Goal: Check status: Check status

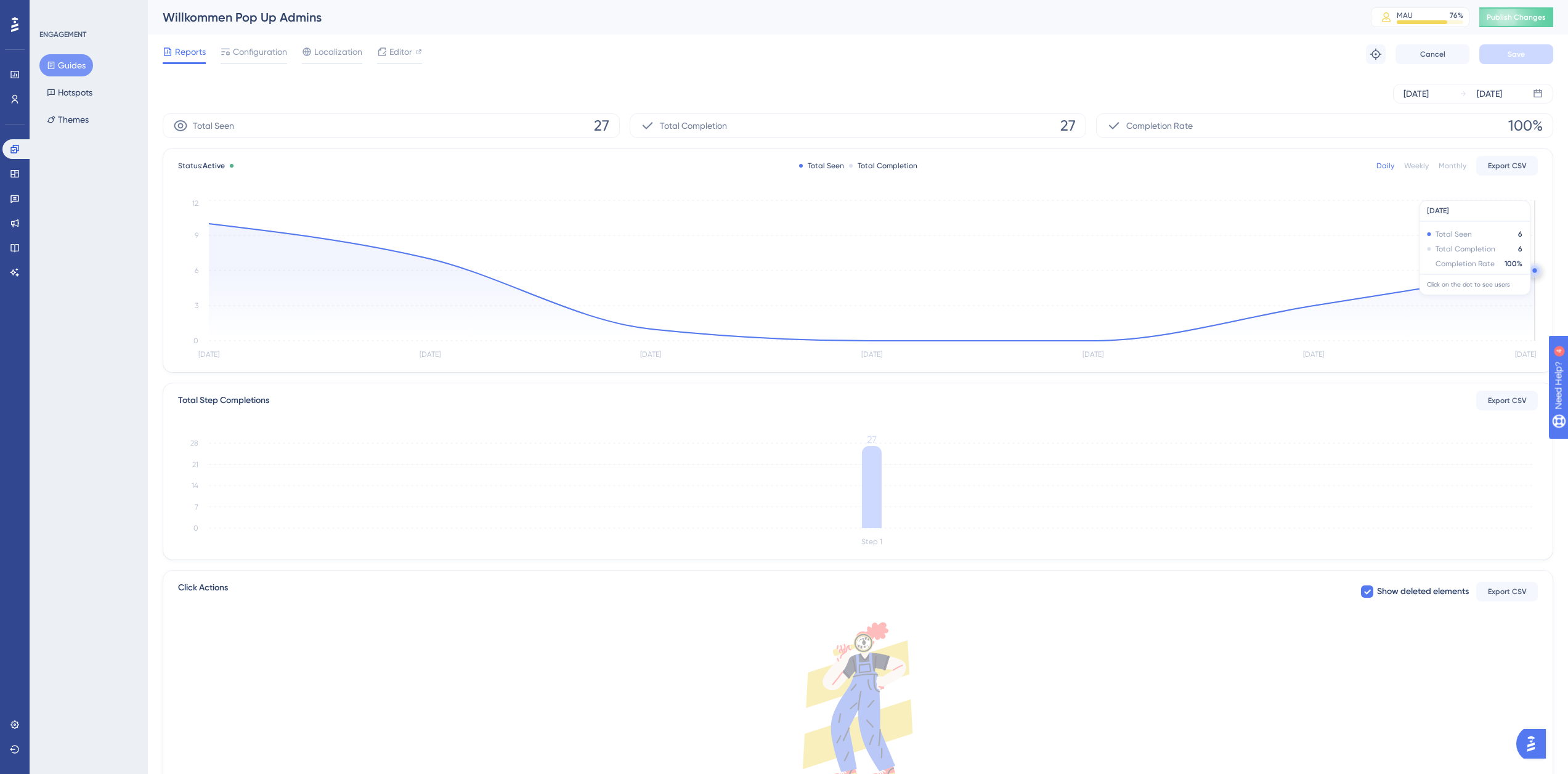
click at [1534, 268] on circle at bounding box center [1534, 270] width 10 height 10
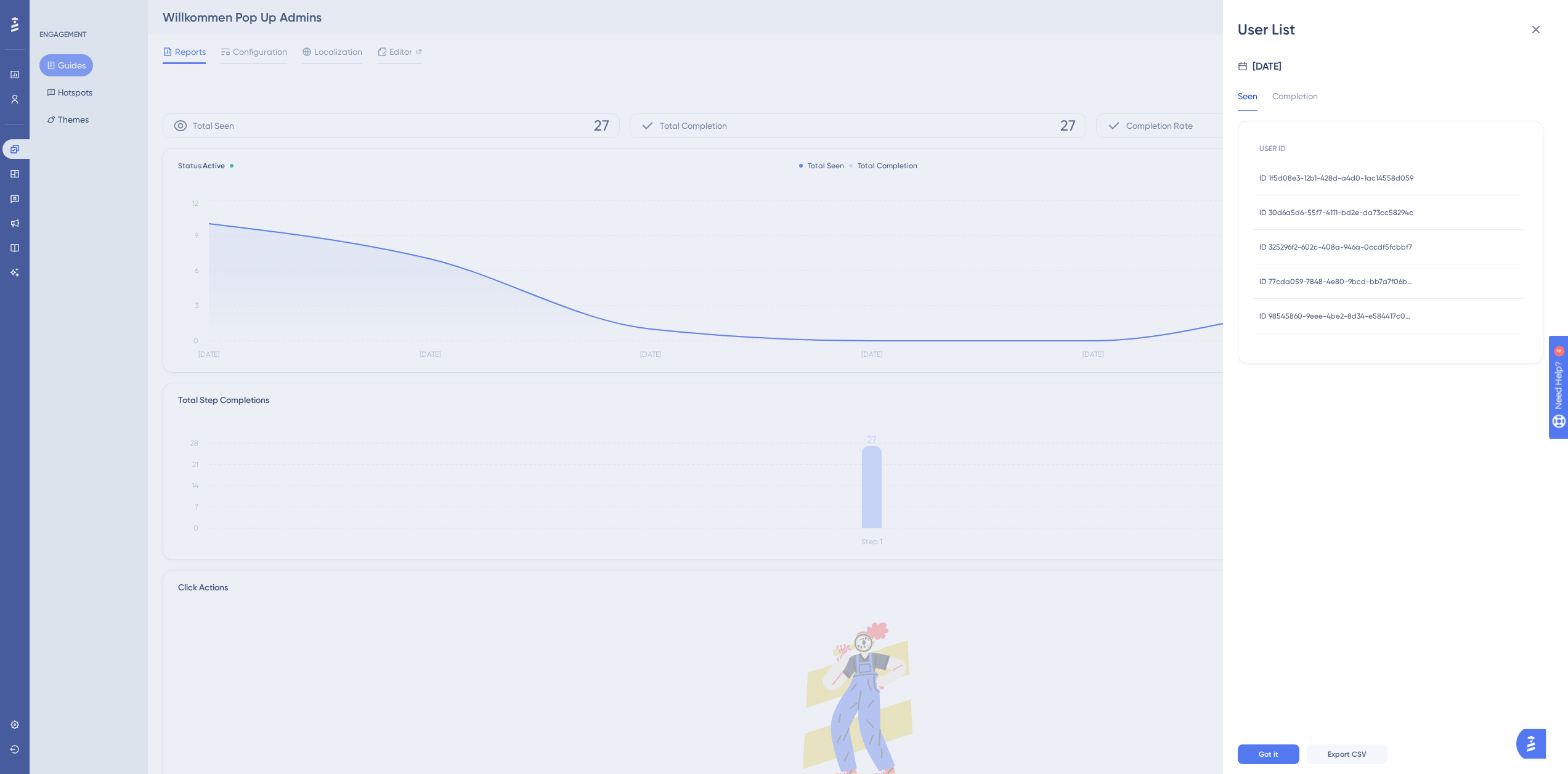
click at [1340, 177] on span "ID 1f5d08e3-12b1-428d-a4d0-1ac14558d059" at bounding box center [1336, 177] width 154 height 10
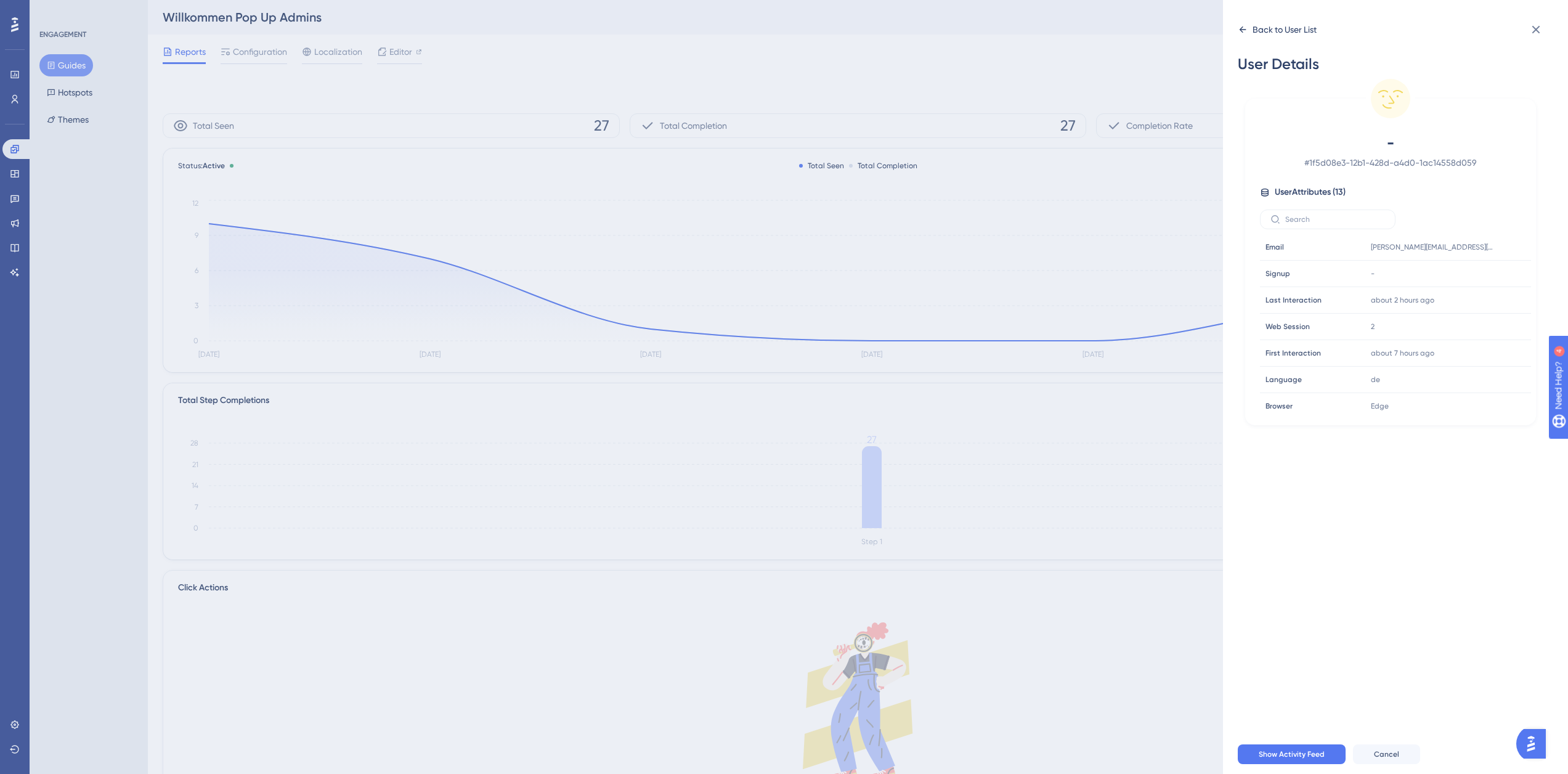
click at [1249, 32] on div "Back to User List" at bounding box center [1277, 30] width 79 height 20
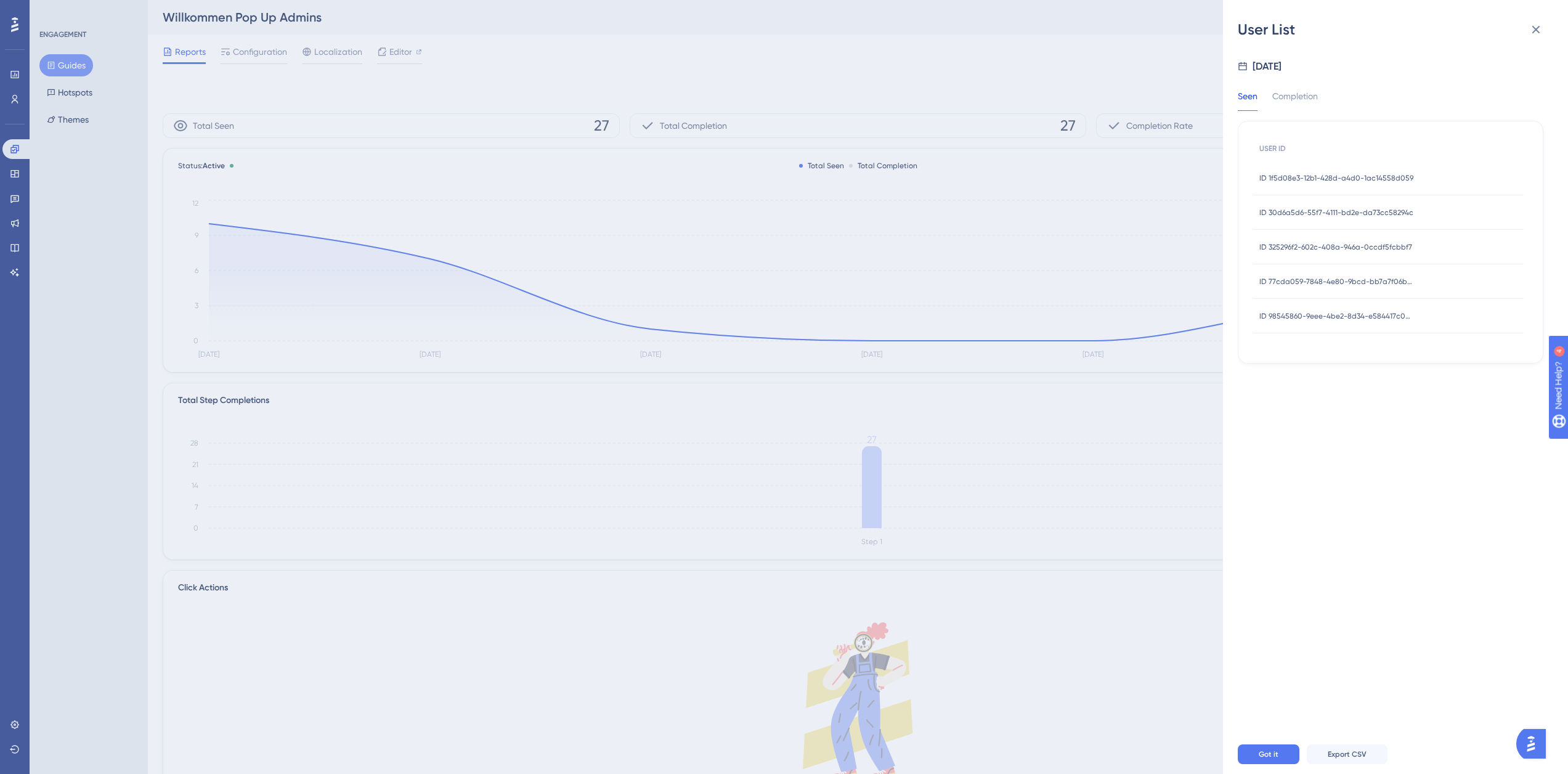
click at [1334, 311] on span "ID 98545860-9eee-4be2-8d34-e584417c0554" at bounding box center [1336, 315] width 154 height 10
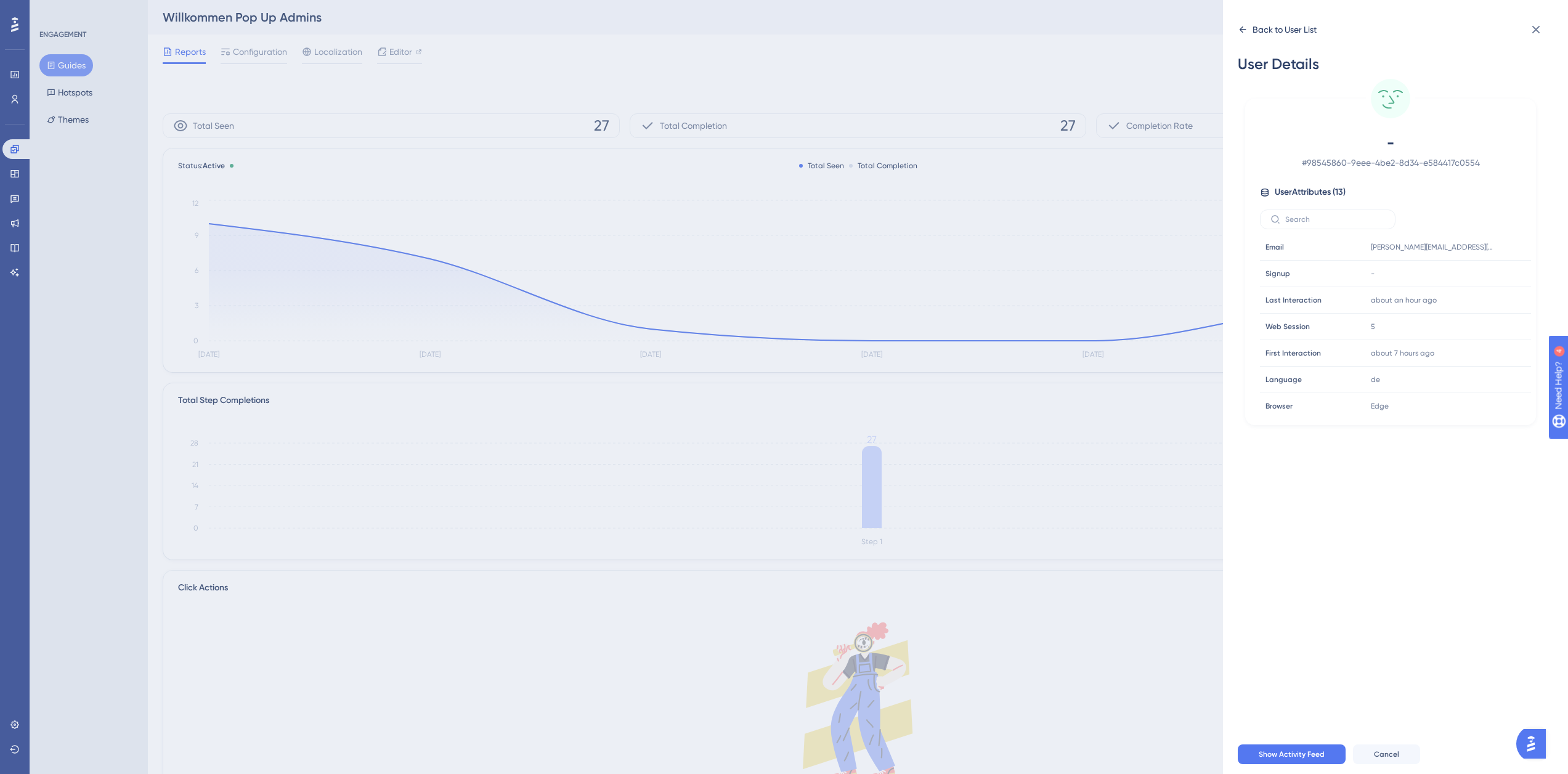
click at [1252, 25] on div "Back to User List" at bounding box center [1277, 30] width 79 height 20
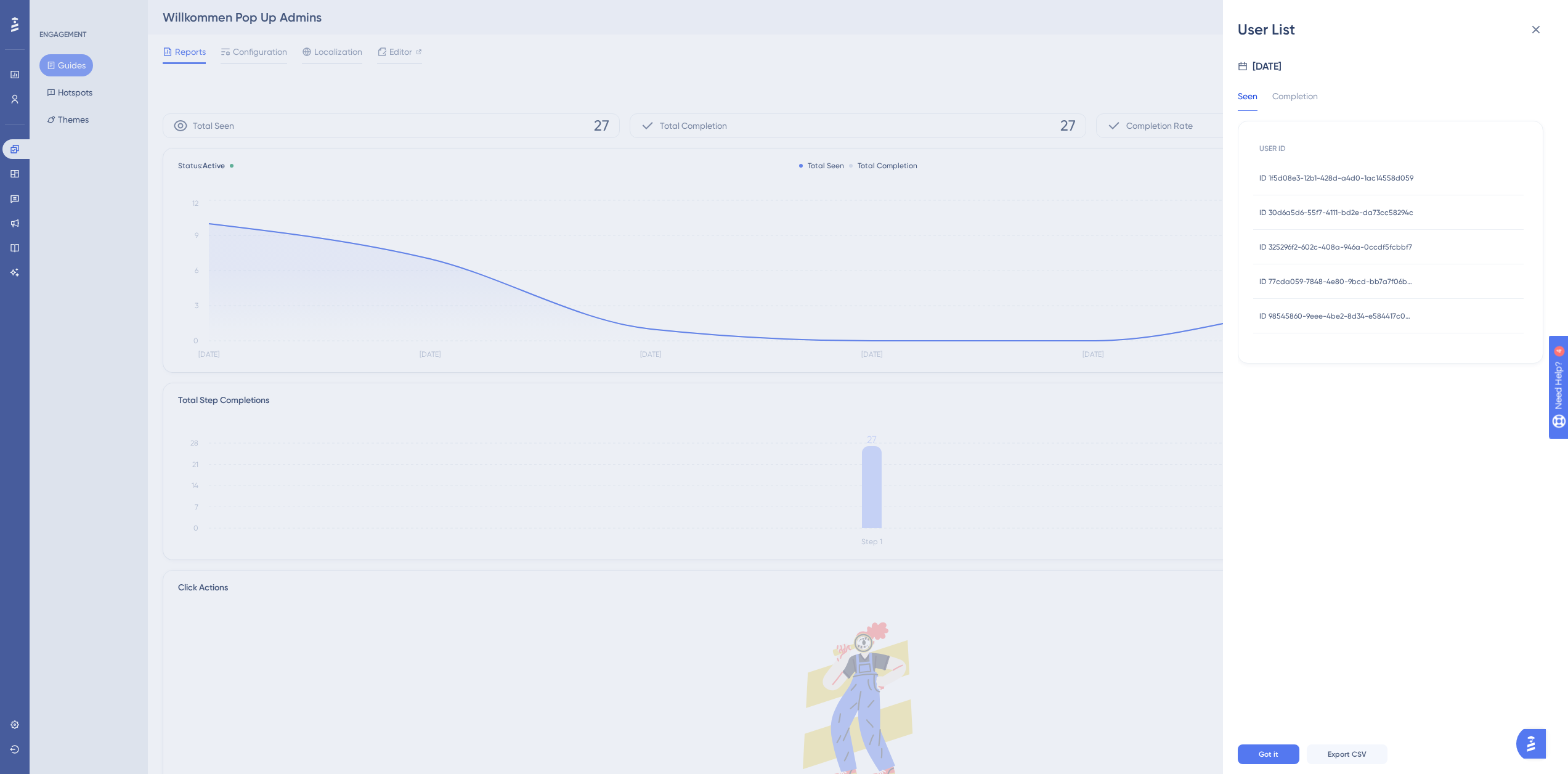
click at [1343, 281] on span "ID 77cda059-7848-4e80-9bcd-bb7a7f06b327" at bounding box center [1336, 281] width 154 height 10
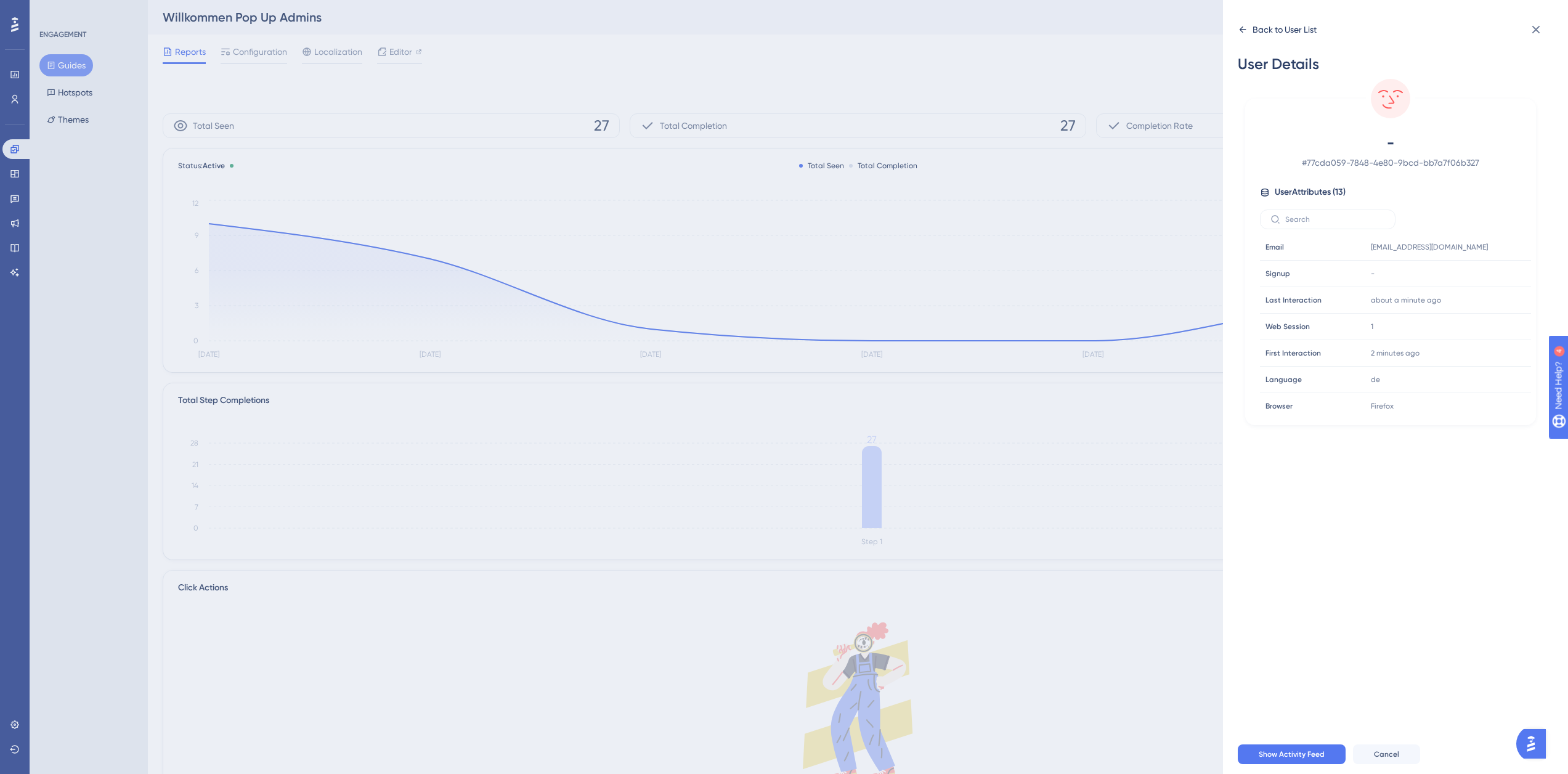
click at [1259, 32] on div "Back to User List" at bounding box center [1284, 29] width 64 height 15
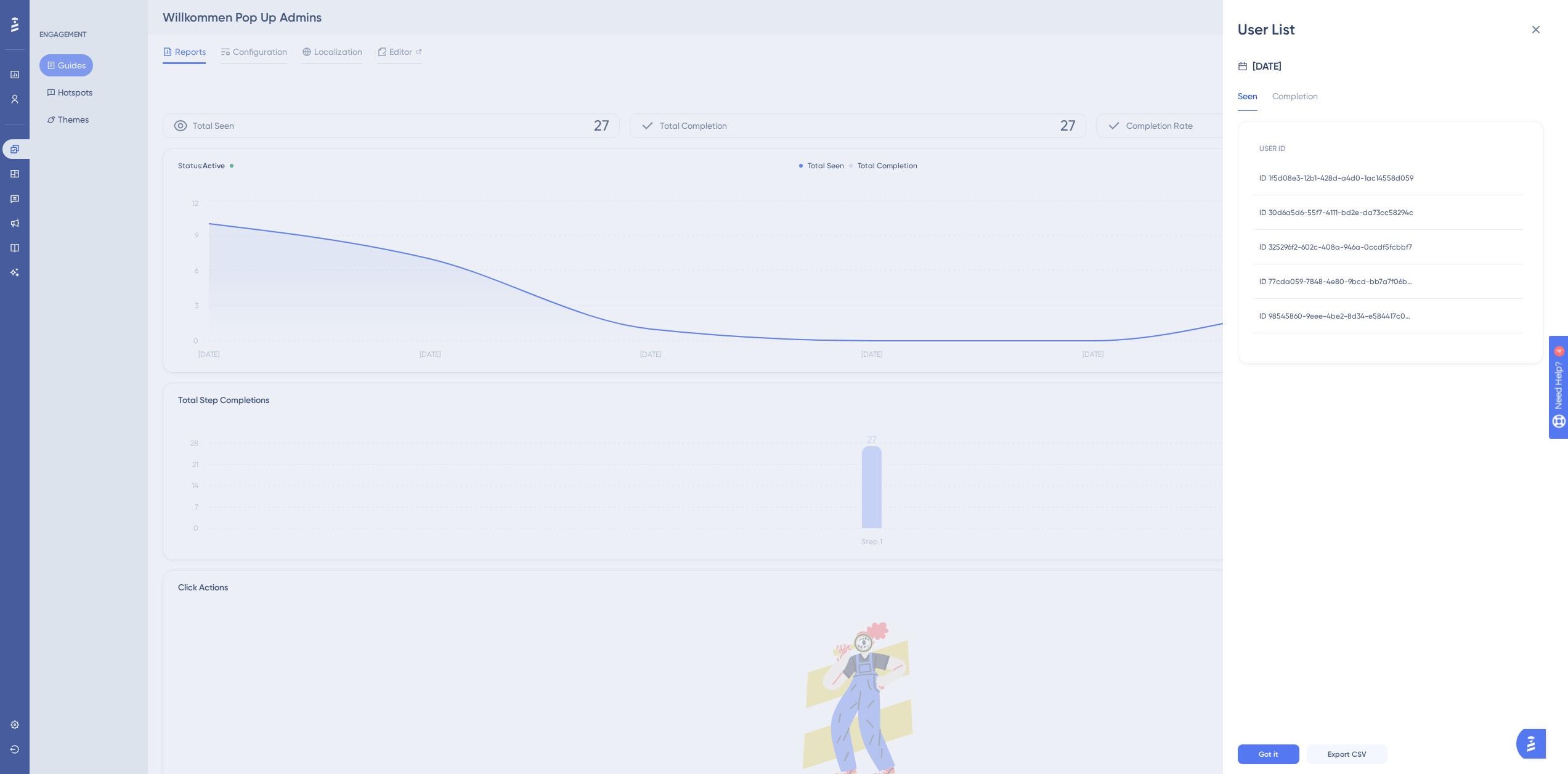
click at [1327, 244] on span "ID 325296f2-602c-408a-946a-0ccdf5fcbbf7" at bounding box center [1335, 246] width 153 height 10
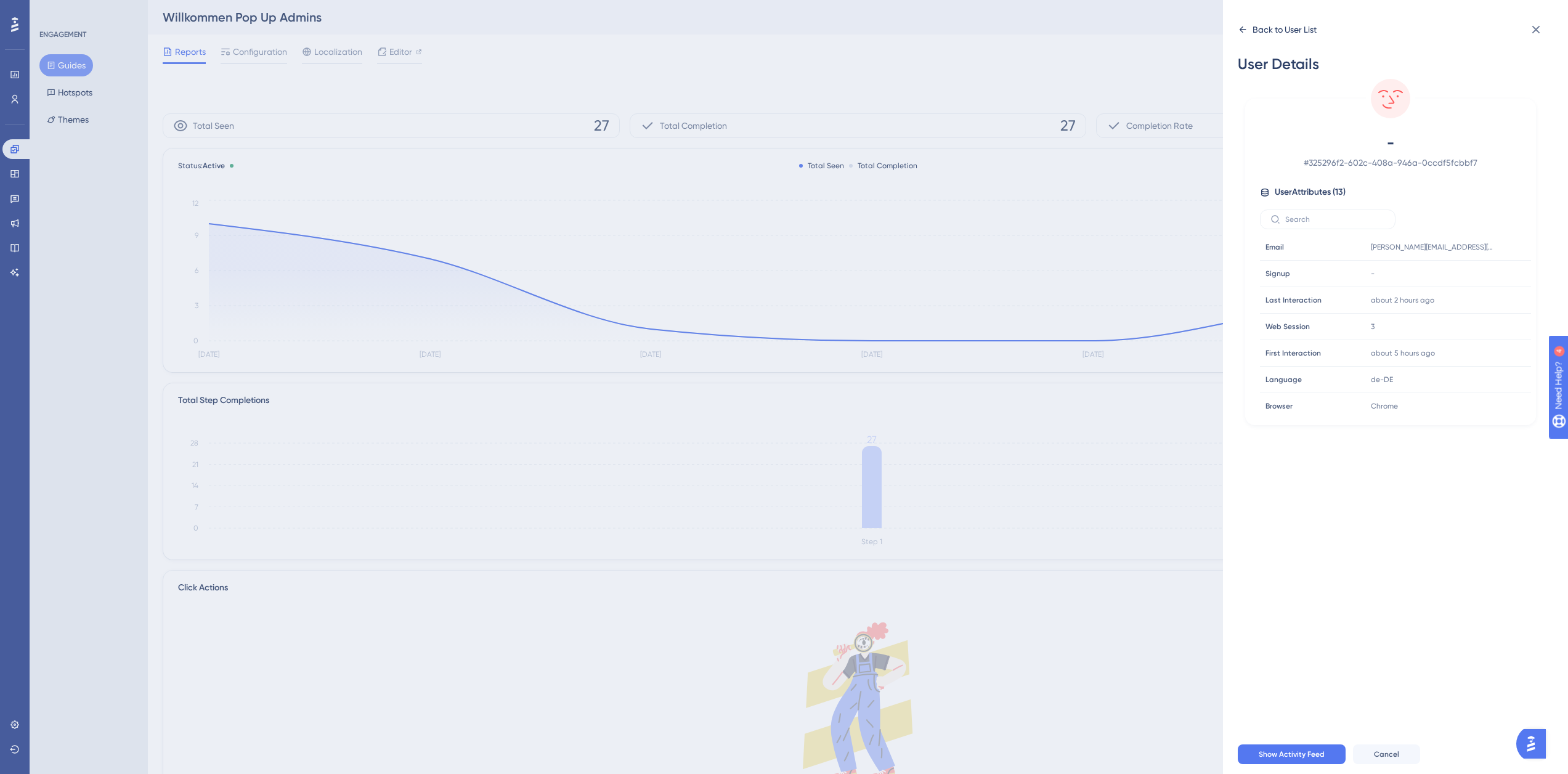
click at [1266, 30] on div "Back to User List" at bounding box center [1284, 29] width 64 height 15
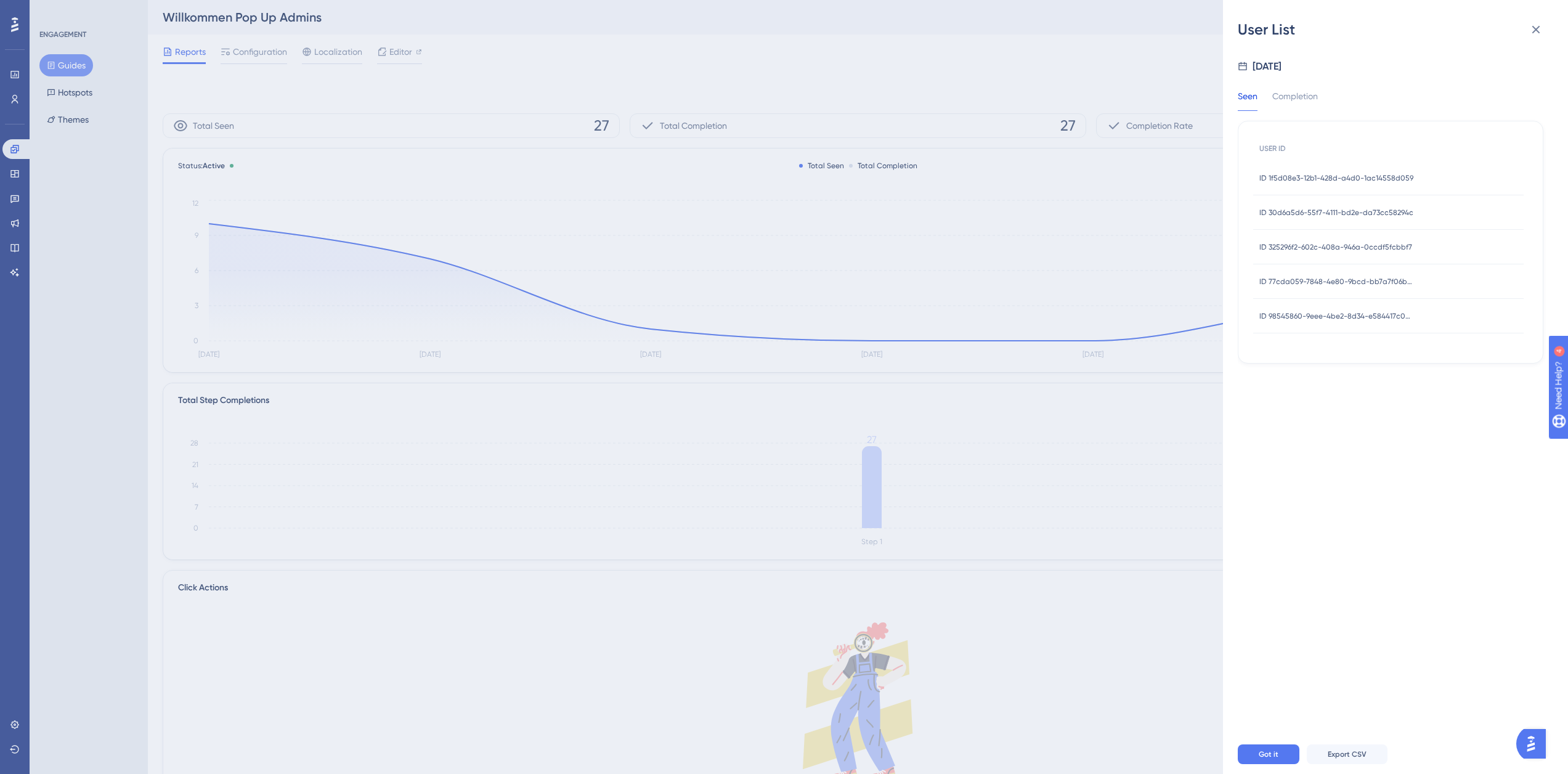
click at [1303, 213] on span "ID 30d6a5d6-55f7-4111-bd2e-da73cc58294c" at bounding box center [1336, 212] width 154 height 10
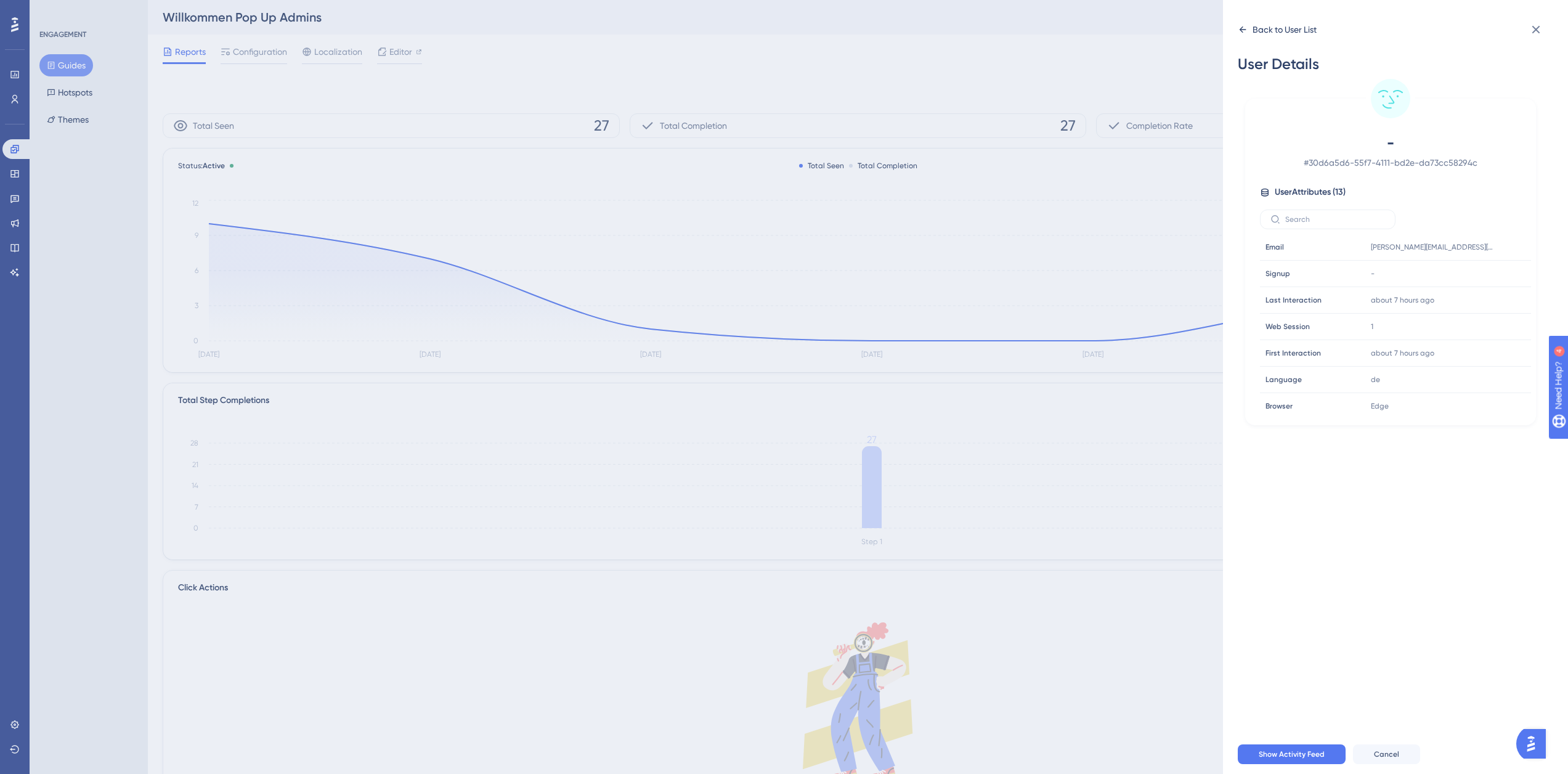
click at [1255, 25] on div "Back to User List" at bounding box center [1284, 29] width 64 height 15
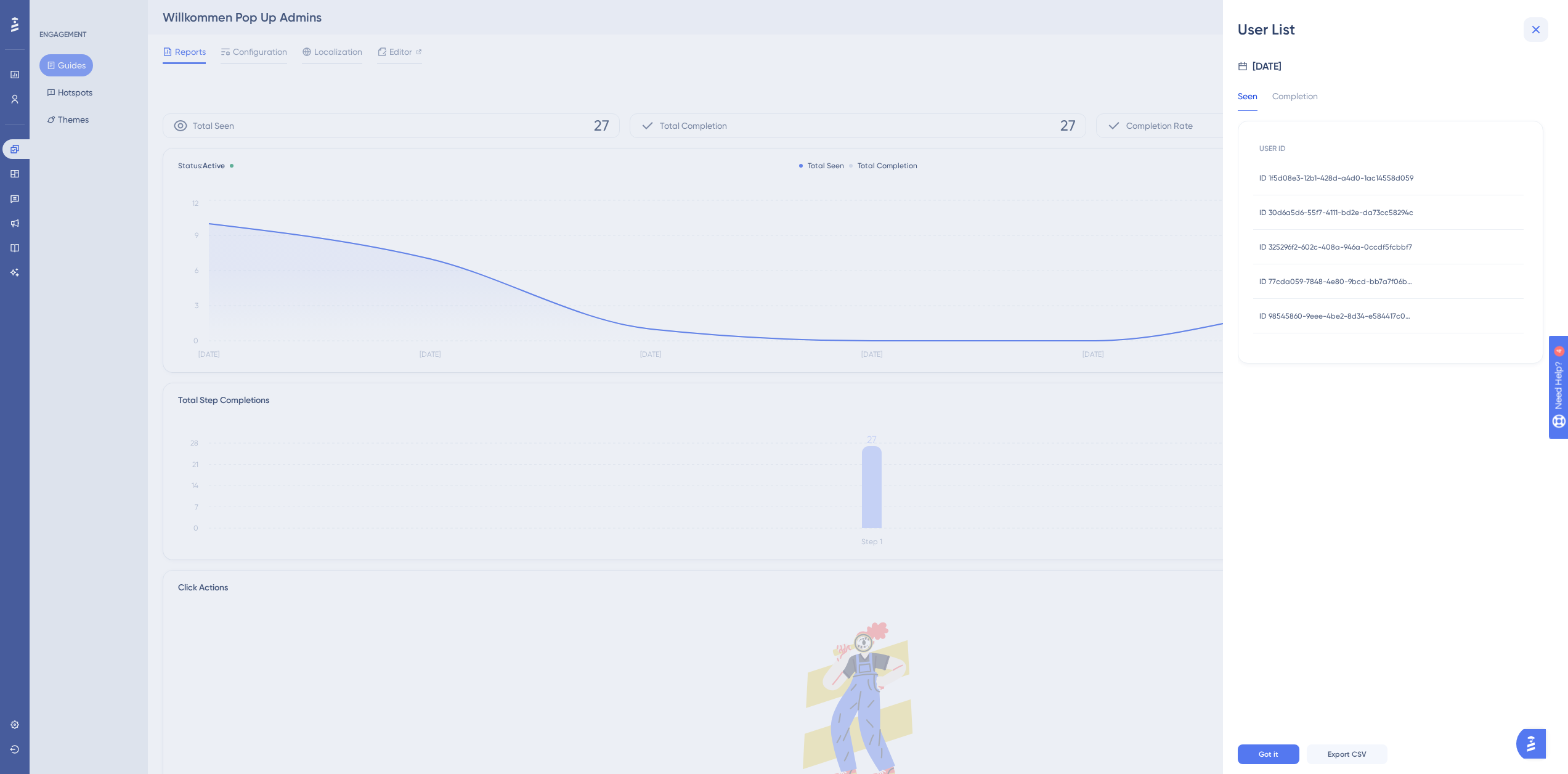
click at [1534, 26] on icon at bounding box center [1536, 29] width 15 height 15
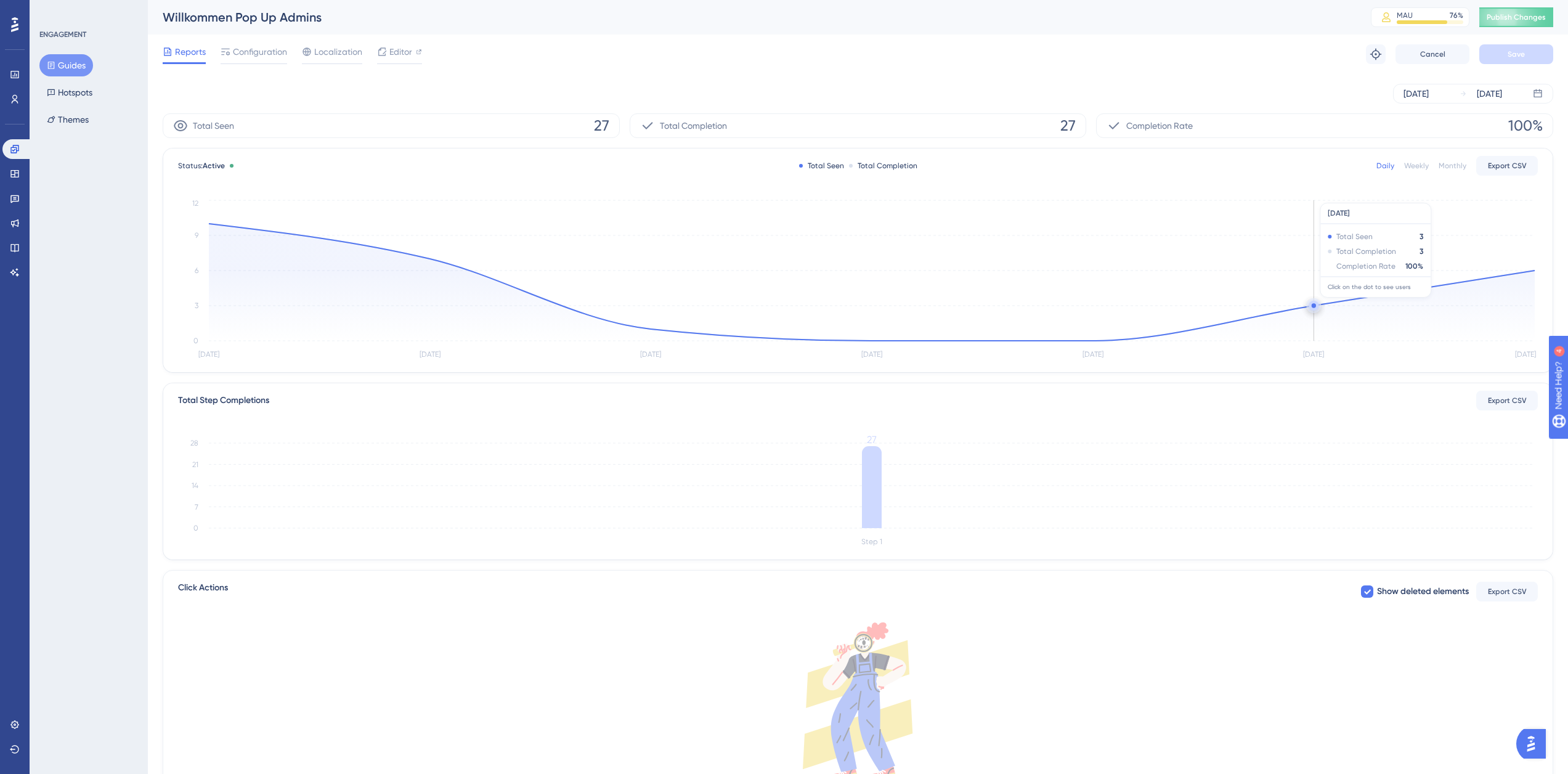
click at [1311, 305] on circle at bounding box center [1313, 305] width 10 height 10
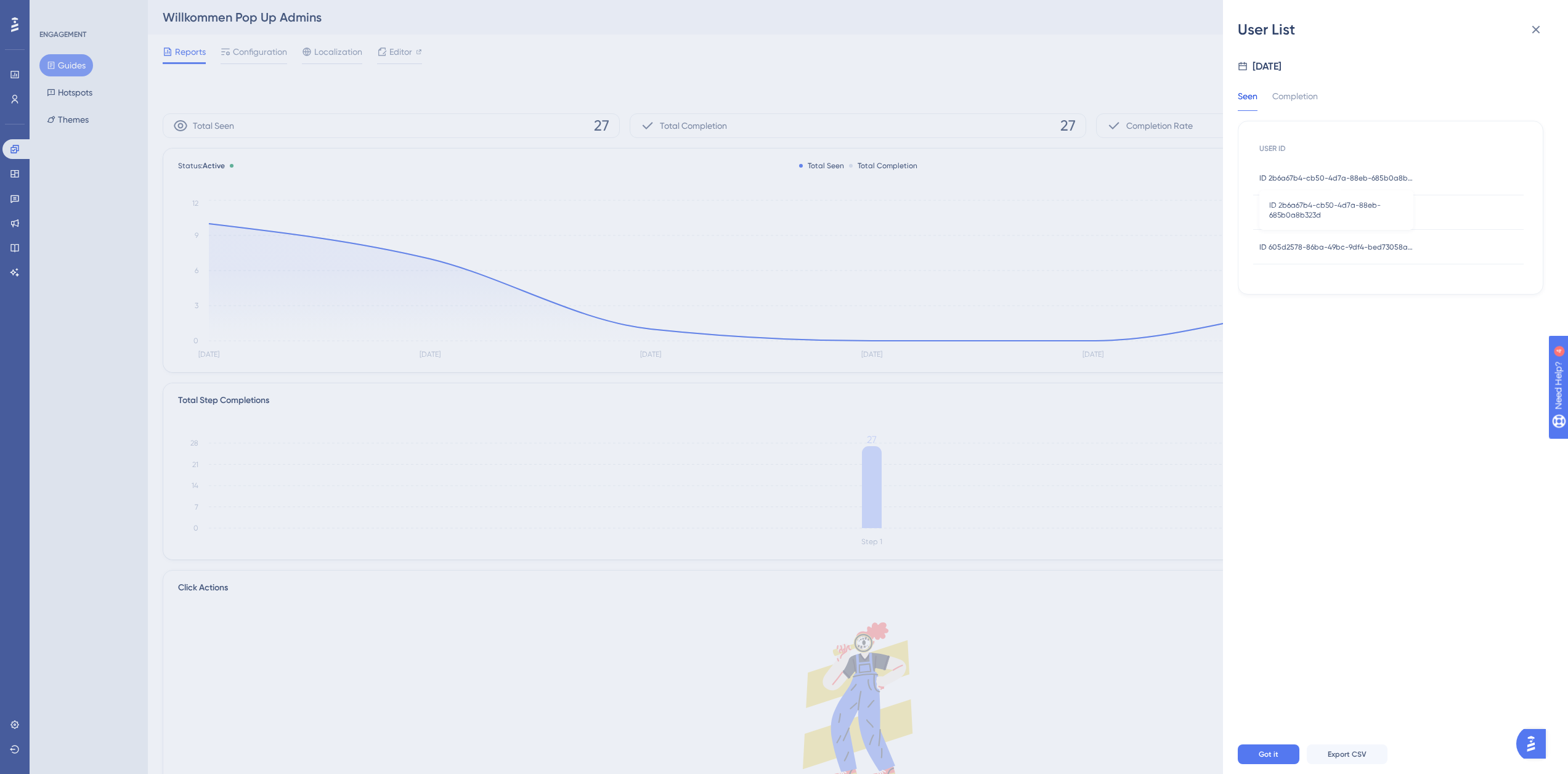
click at [1334, 179] on span "ID 2b6a67b4-cb50-4d7a-88eb-685b0a8b323d" at bounding box center [1336, 177] width 154 height 10
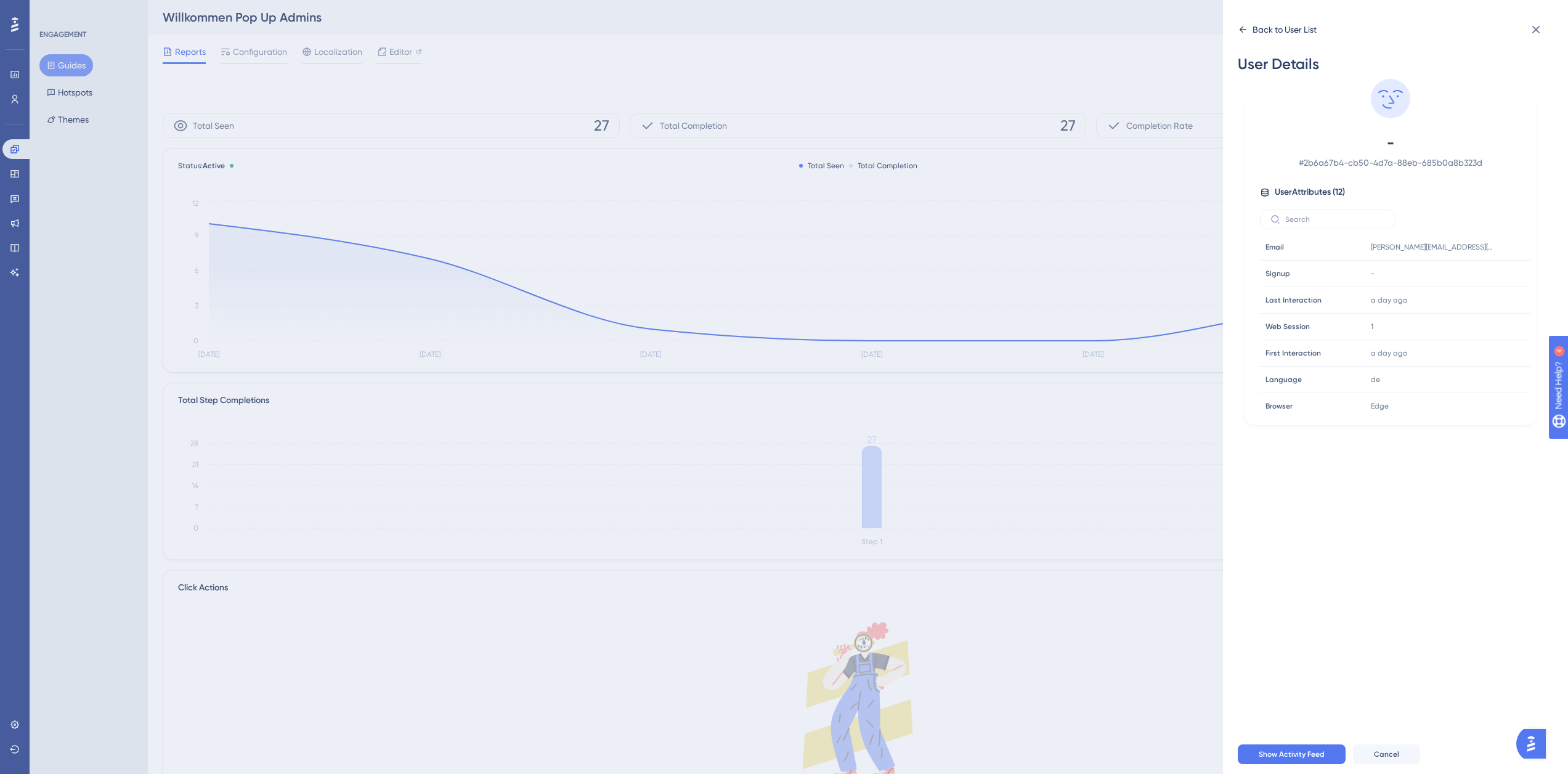
click at [1277, 32] on div "Back to User List" at bounding box center [1284, 29] width 64 height 15
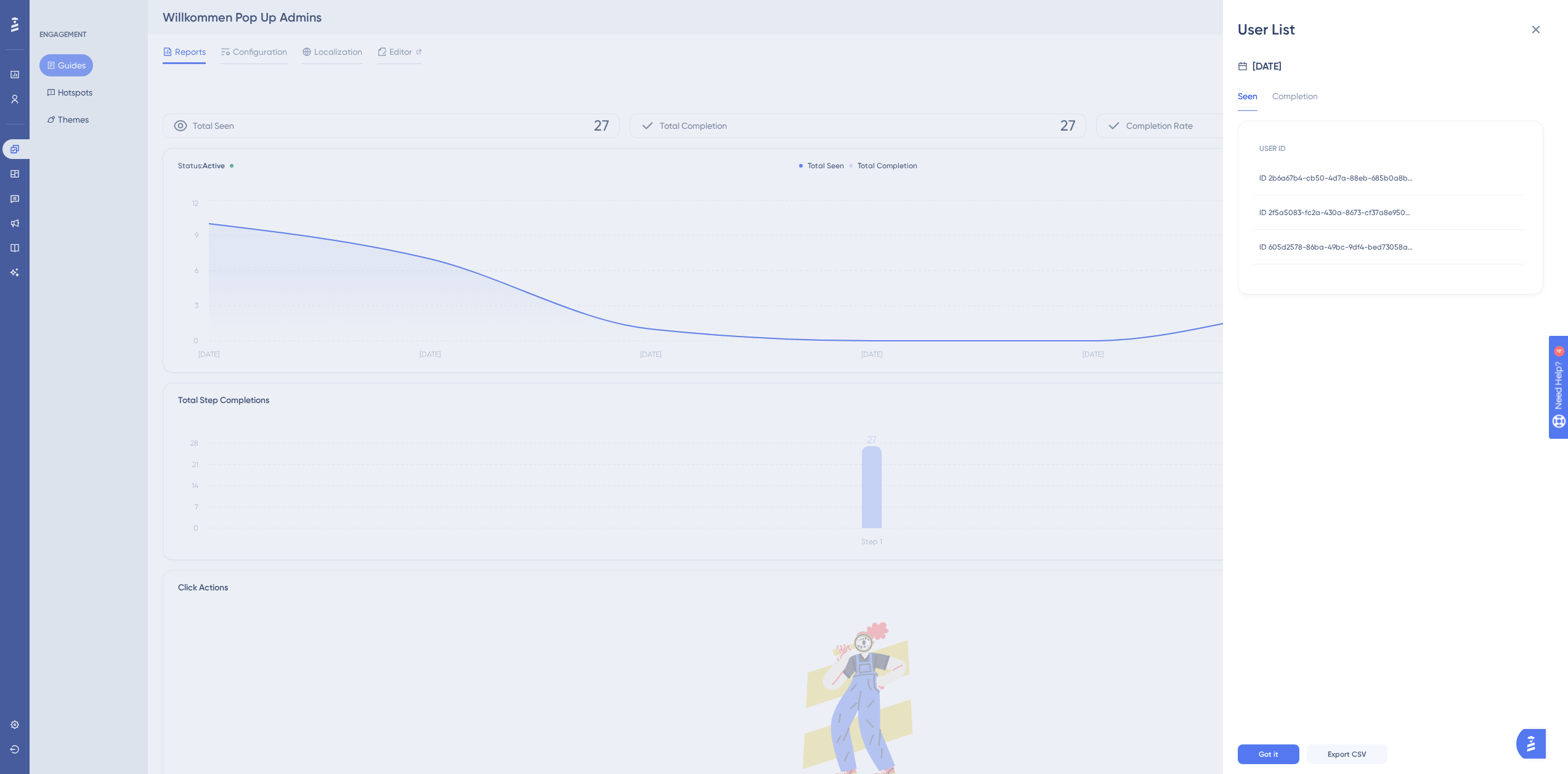
click at [1349, 212] on span "ID 2f5a5083-fc2a-430a-8673-cf37a8e9508b" at bounding box center [1336, 212] width 154 height 10
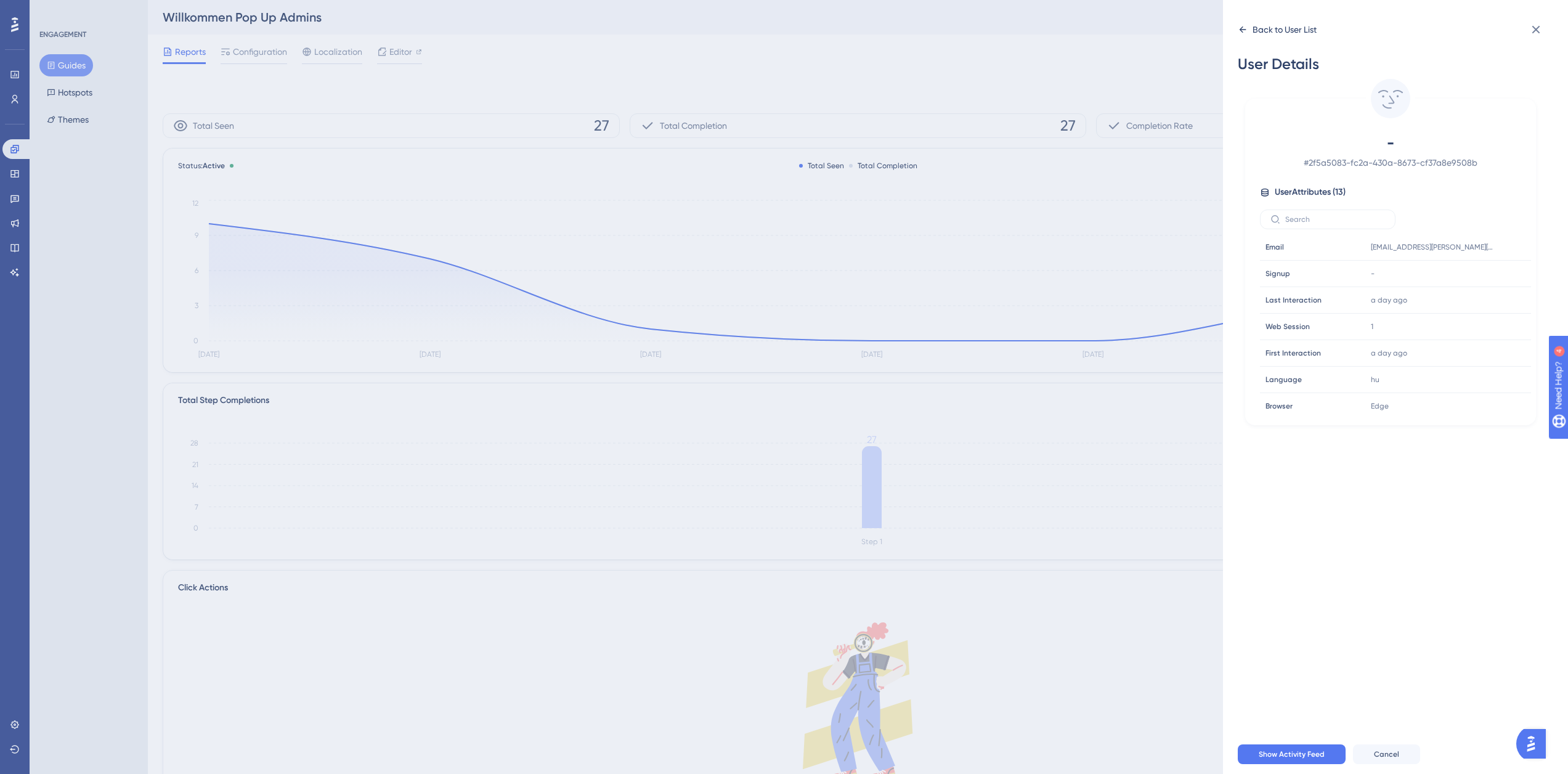
click at [1250, 27] on div "Back to User List" at bounding box center [1277, 30] width 79 height 20
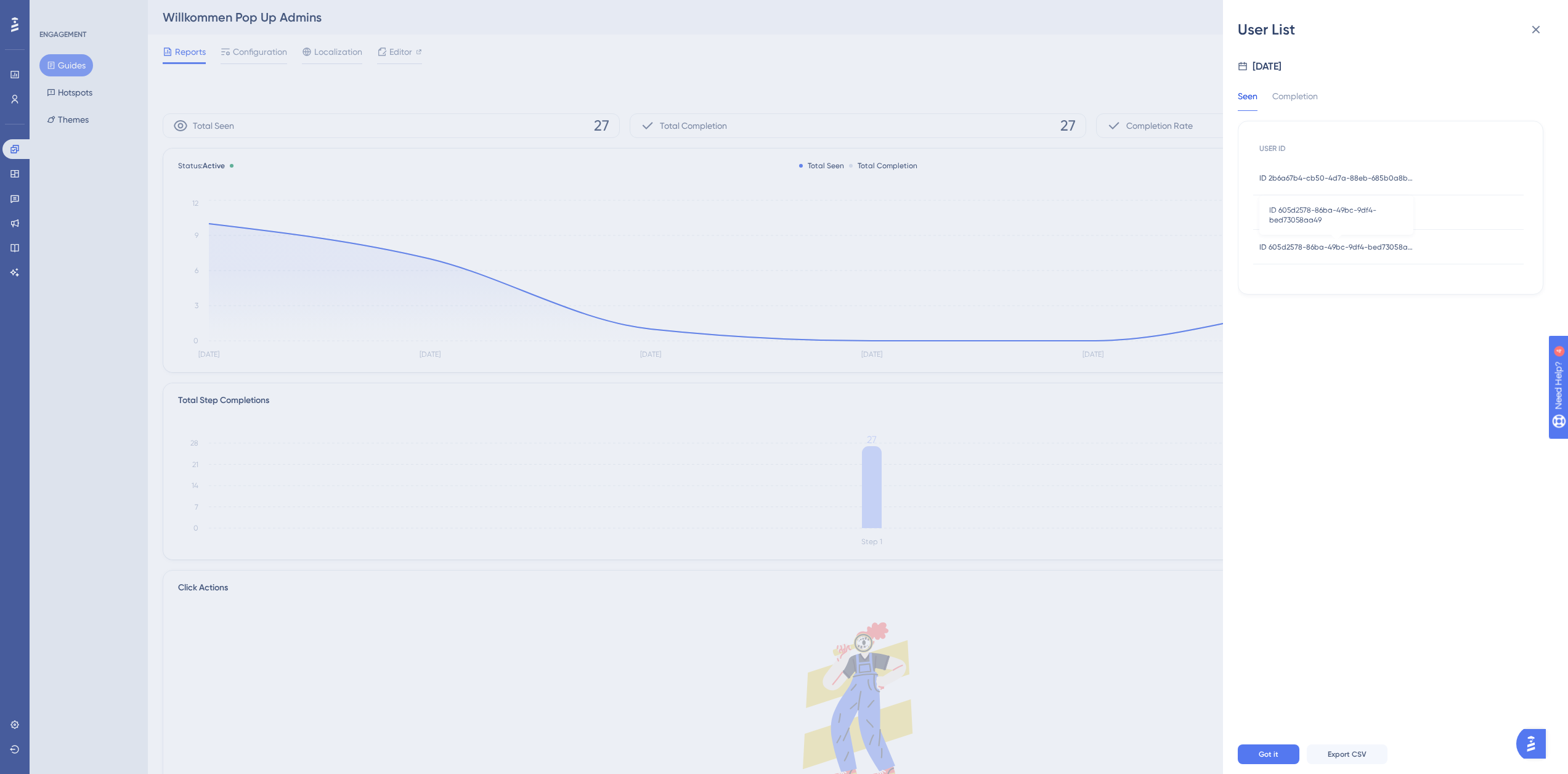
click at [1305, 248] on span "ID 605d2578-86ba-49bc-9df4-bed73058aa49" at bounding box center [1336, 246] width 154 height 10
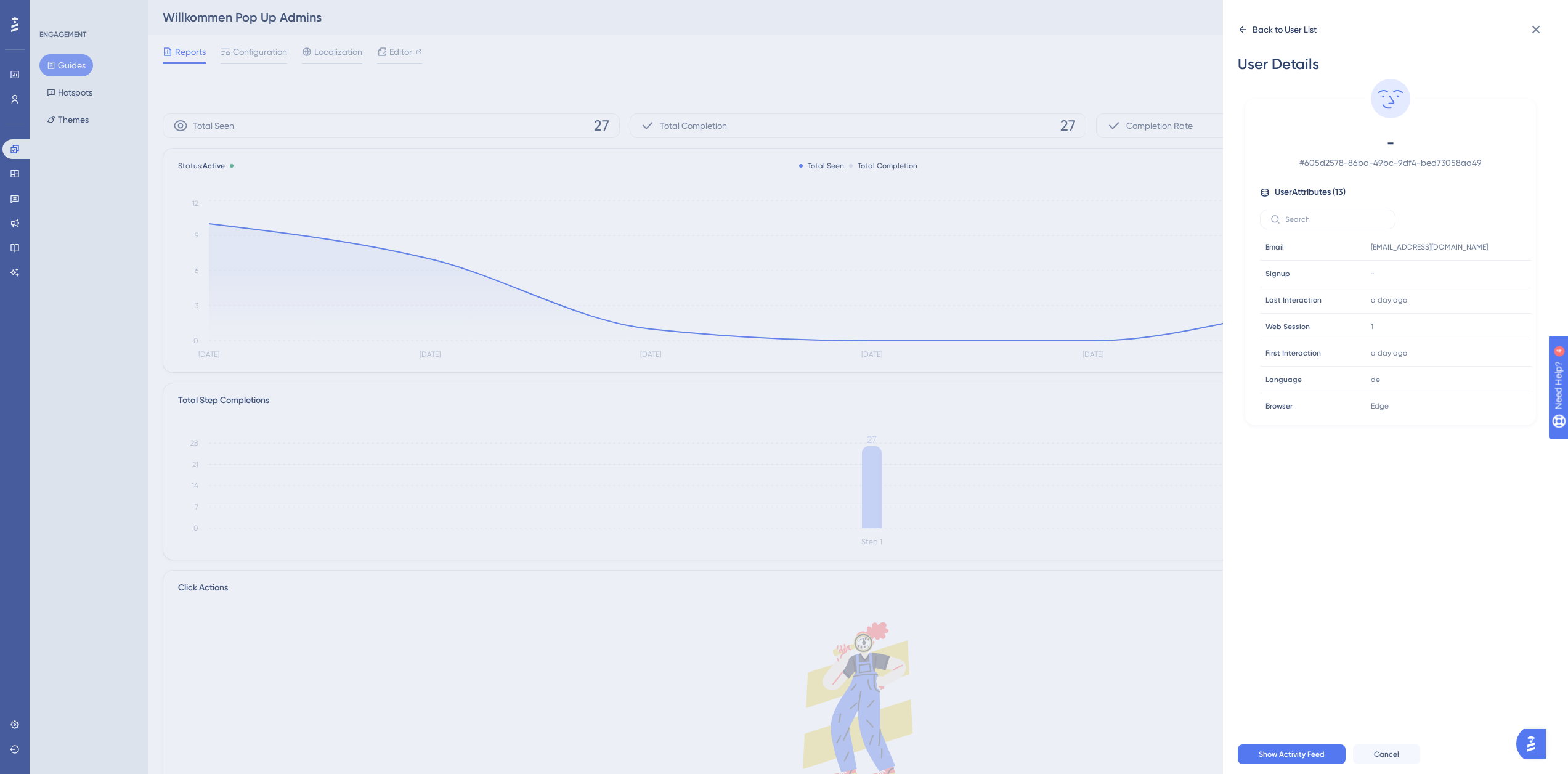
click at [1263, 32] on div "Back to User List" at bounding box center [1284, 29] width 64 height 15
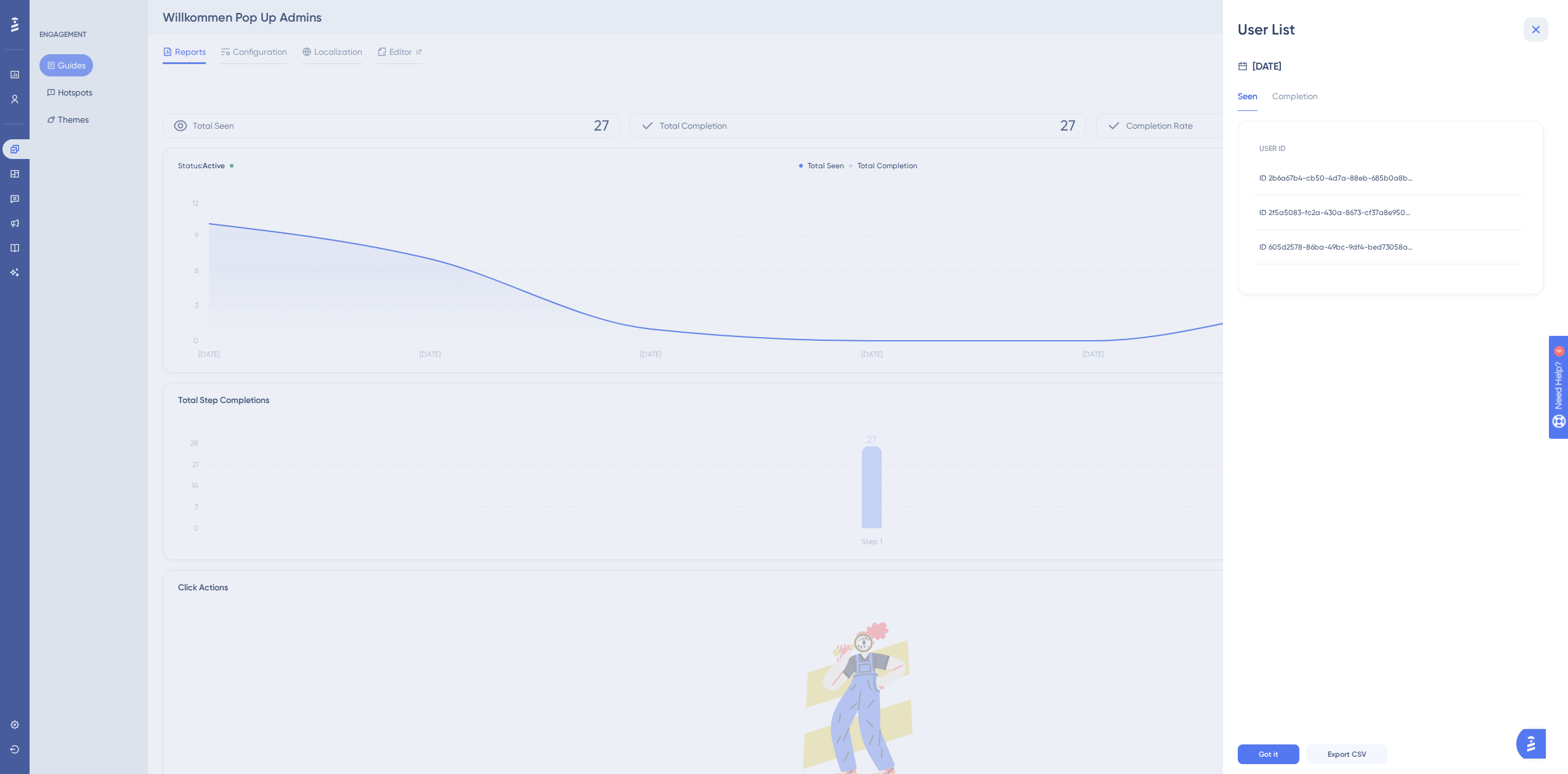
click at [1541, 30] on icon at bounding box center [1536, 29] width 15 height 15
